Goal: Check status: Check status

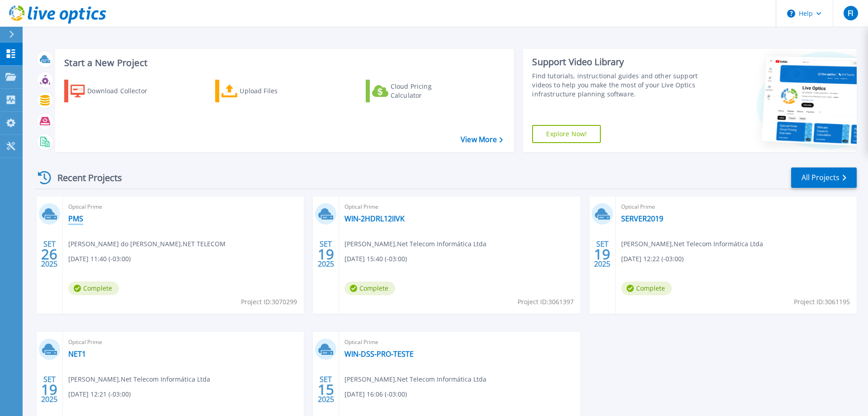
click at [78, 217] on link "PMS" at bounding box center [75, 218] width 15 height 9
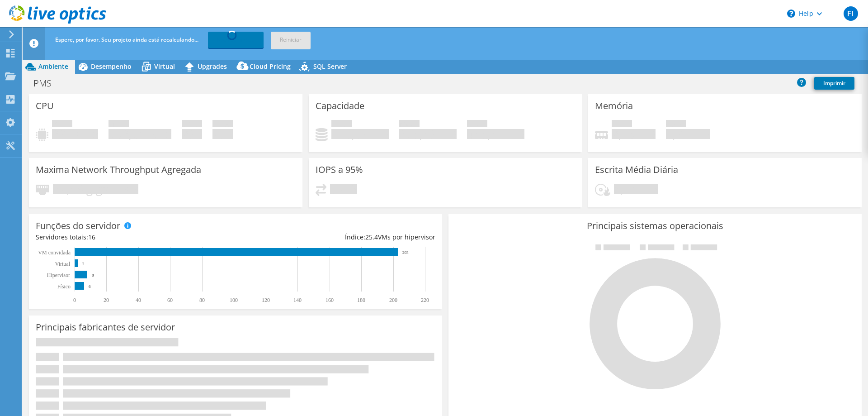
select select "USD"
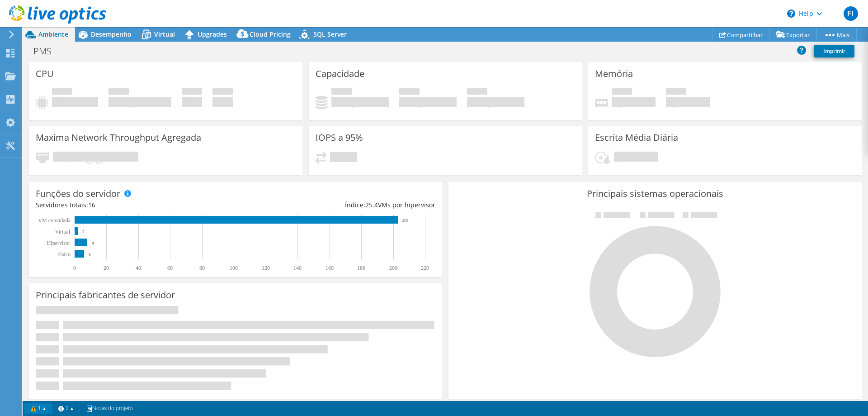
click at [35, 410] on link "1" at bounding box center [38, 408] width 28 height 11
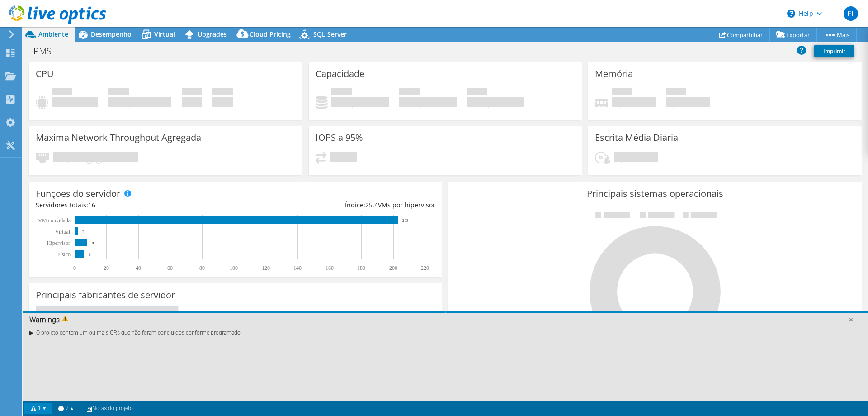
click at [145, 365] on div "O projeto contém um ou mais CRs que não foram concluídos conforme programado." at bounding box center [446, 363] width 846 height 75
click at [74, 407] on link "2" at bounding box center [66, 408] width 28 height 11
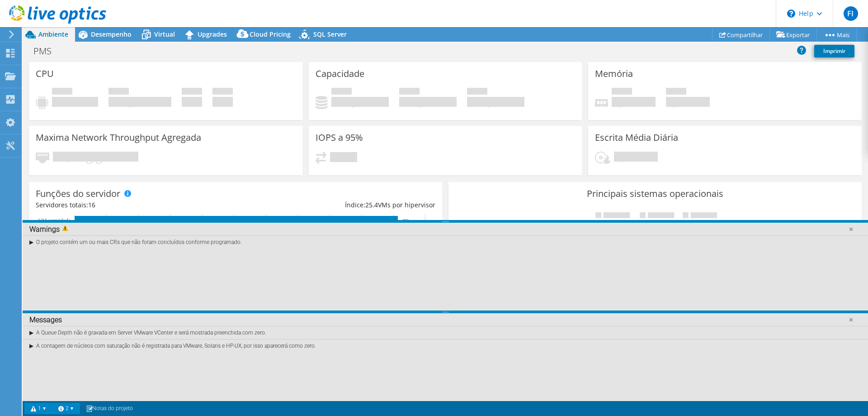
click at [50, 36] on span "Ambiente" at bounding box center [53, 34] width 30 height 9
click at [11, 29] on div "FI Usuário Final Fabio Iafrate fabio@nettelecom.com.br Net Telecom Informática …" at bounding box center [434, 208] width 868 height 416
click at [12, 53] on use at bounding box center [10, 53] width 9 height 9
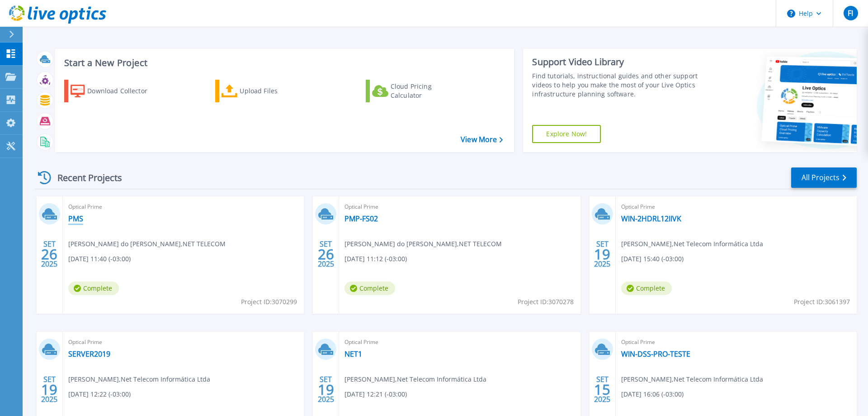
click at [83, 218] on link "PMS" at bounding box center [75, 218] width 15 height 9
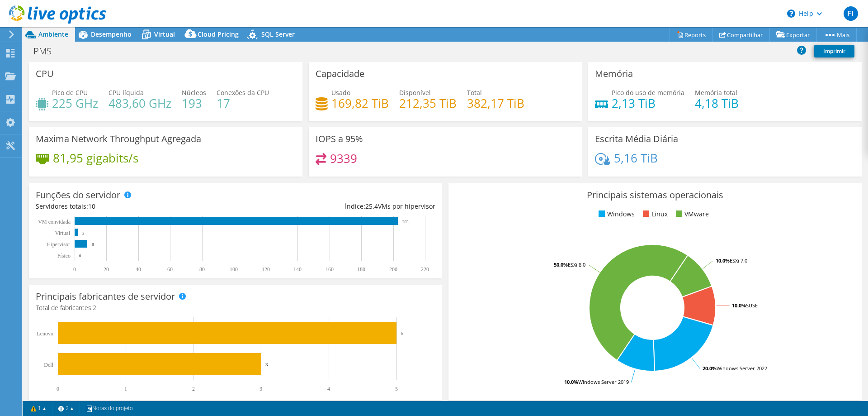
select select "USD"
click at [39, 409] on link "1" at bounding box center [38, 408] width 28 height 11
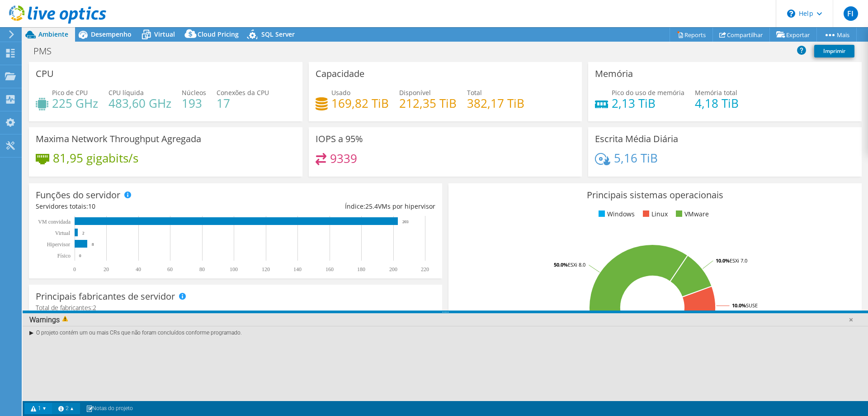
click at [72, 411] on link "2" at bounding box center [66, 408] width 28 height 11
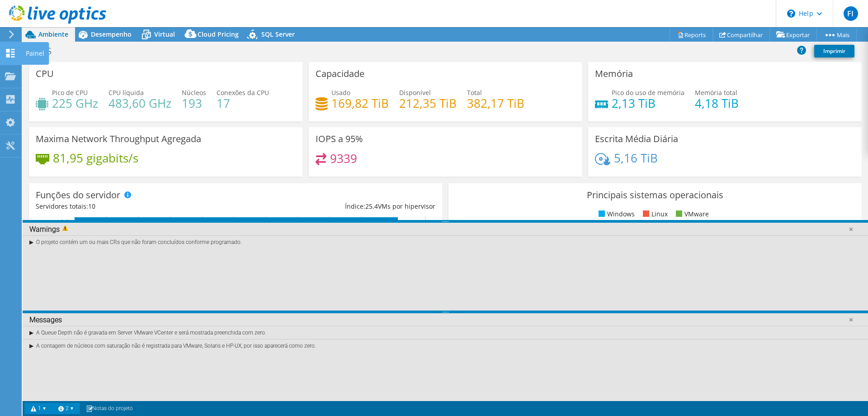
click at [28, 54] on div "Painel" at bounding box center [35, 53] width 28 height 23
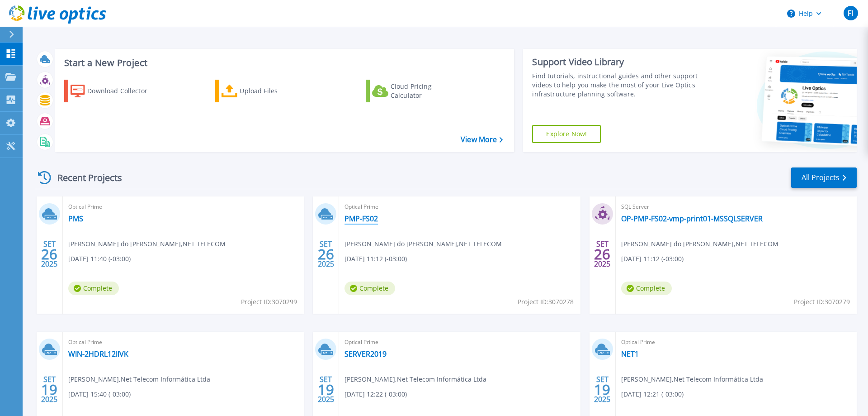
click at [369, 219] on link "PMP-FS02" at bounding box center [361, 218] width 33 height 9
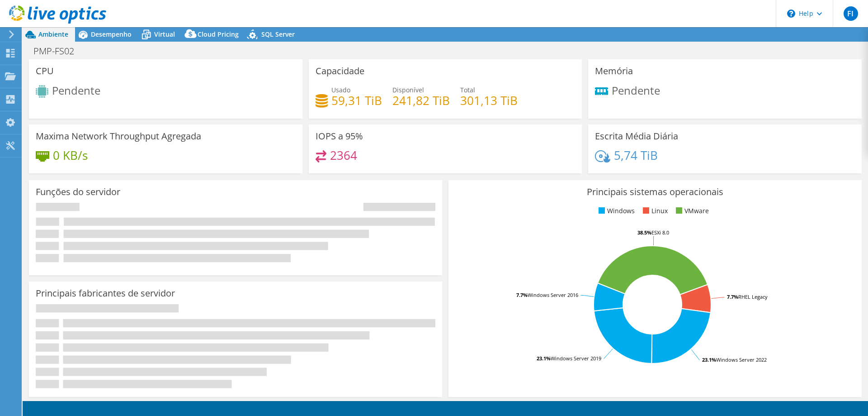
select select "USD"
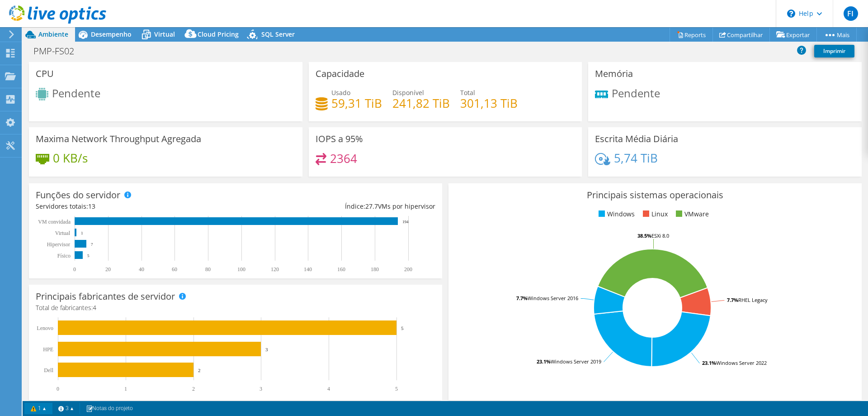
click at [31, 407] on link "1" at bounding box center [38, 408] width 28 height 11
